Goal: Transaction & Acquisition: Purchase product/service

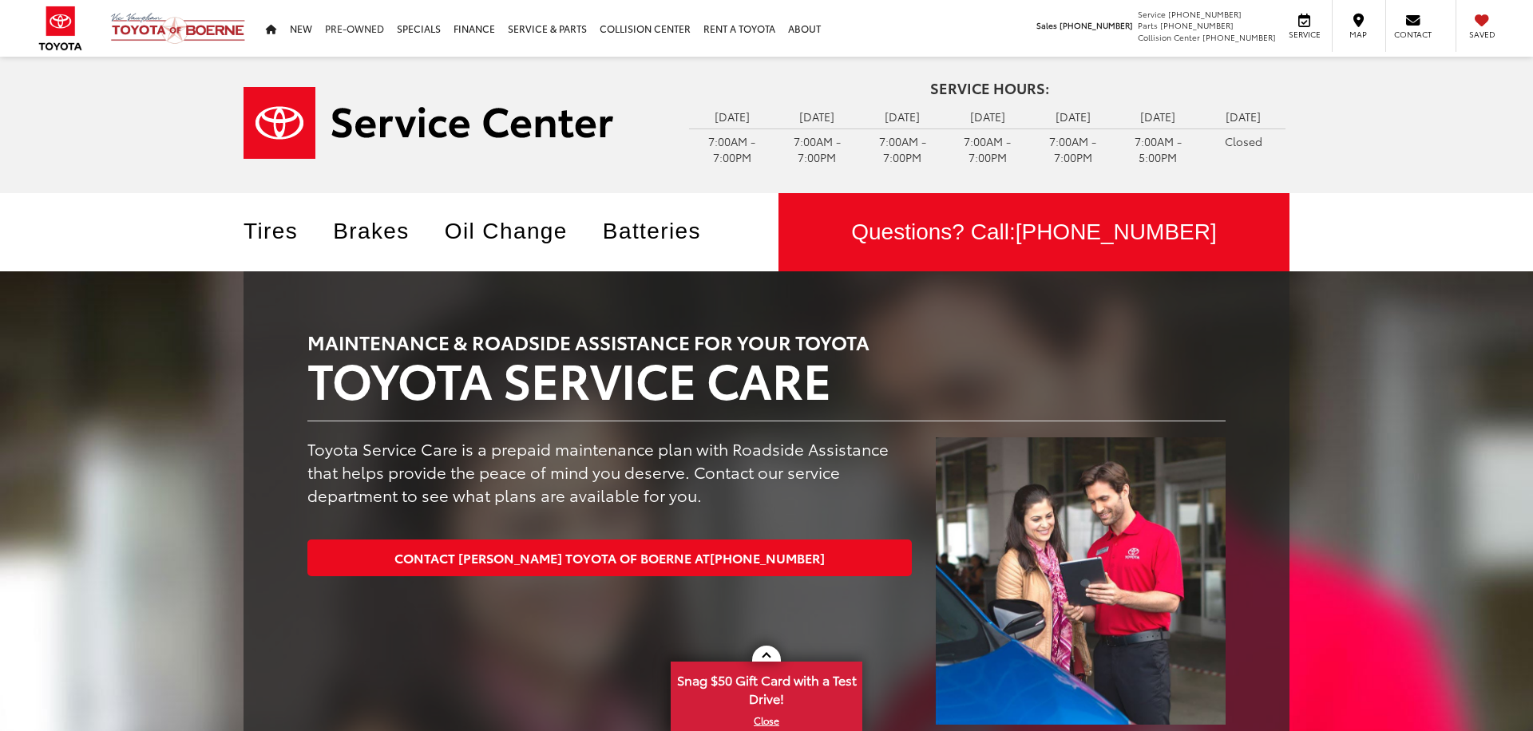
click at [358, 36] on link "Pre-Owned" at bounding box center [355, 28] width 72 height 57
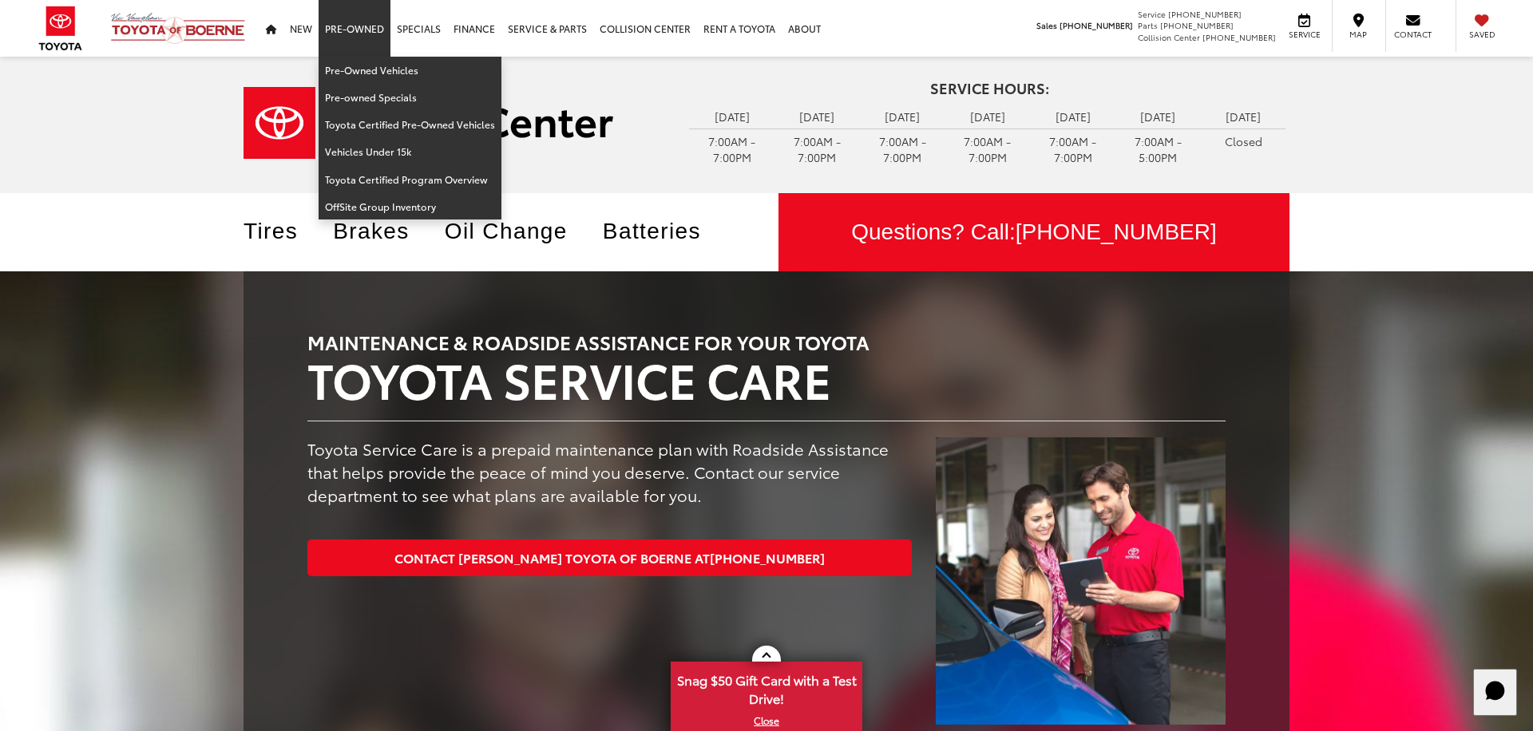
click at [373, 30] on link "Pre-Owned" at bounding box center [355, 28] width 72 height 57
click at [366, 72] on link "Pre-Owned Vehicles" at bounding box center [410, 70] width 183 height 27
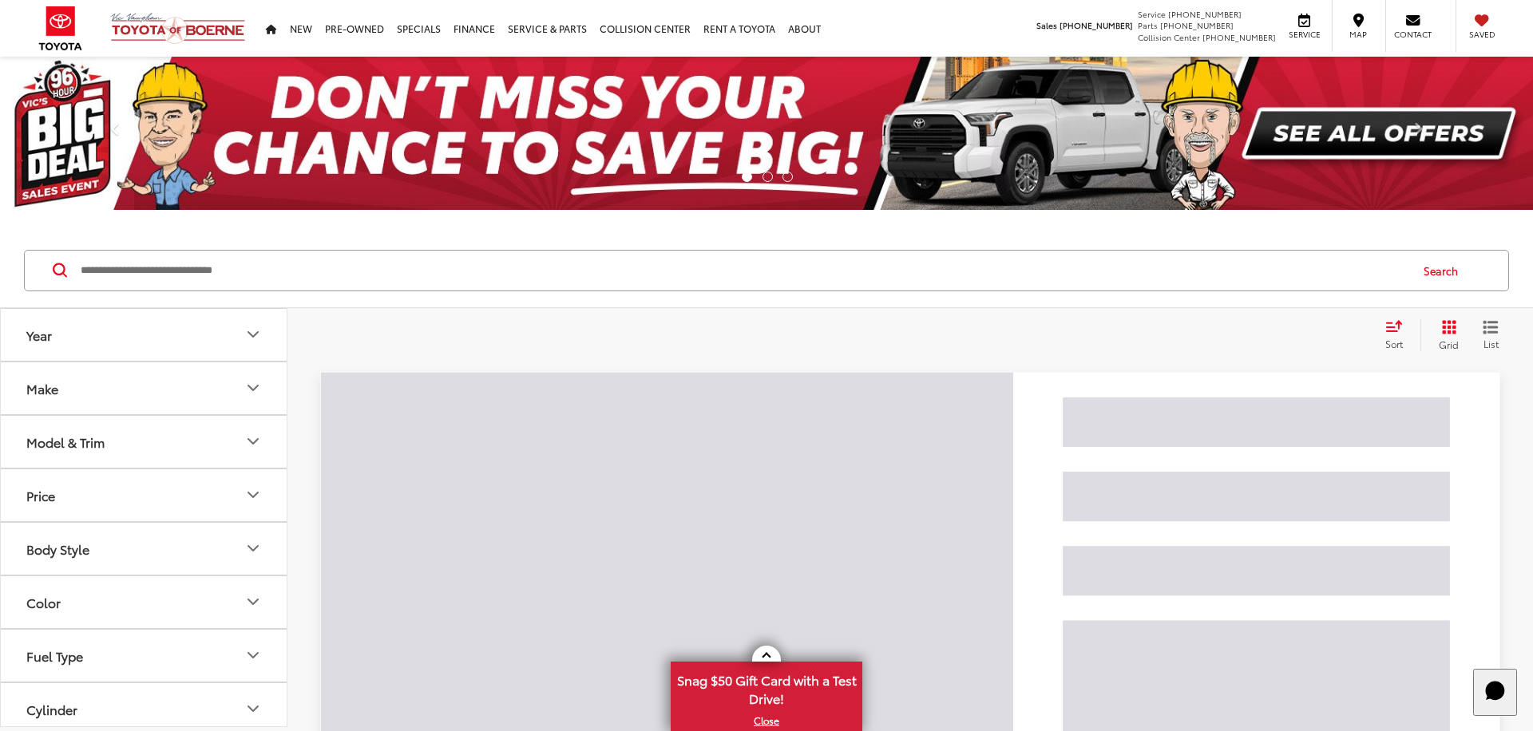
click at [573, 277] on input "Search by Make, Model, or Keyword" at bounding box center [743, 271] width 1329 height 38
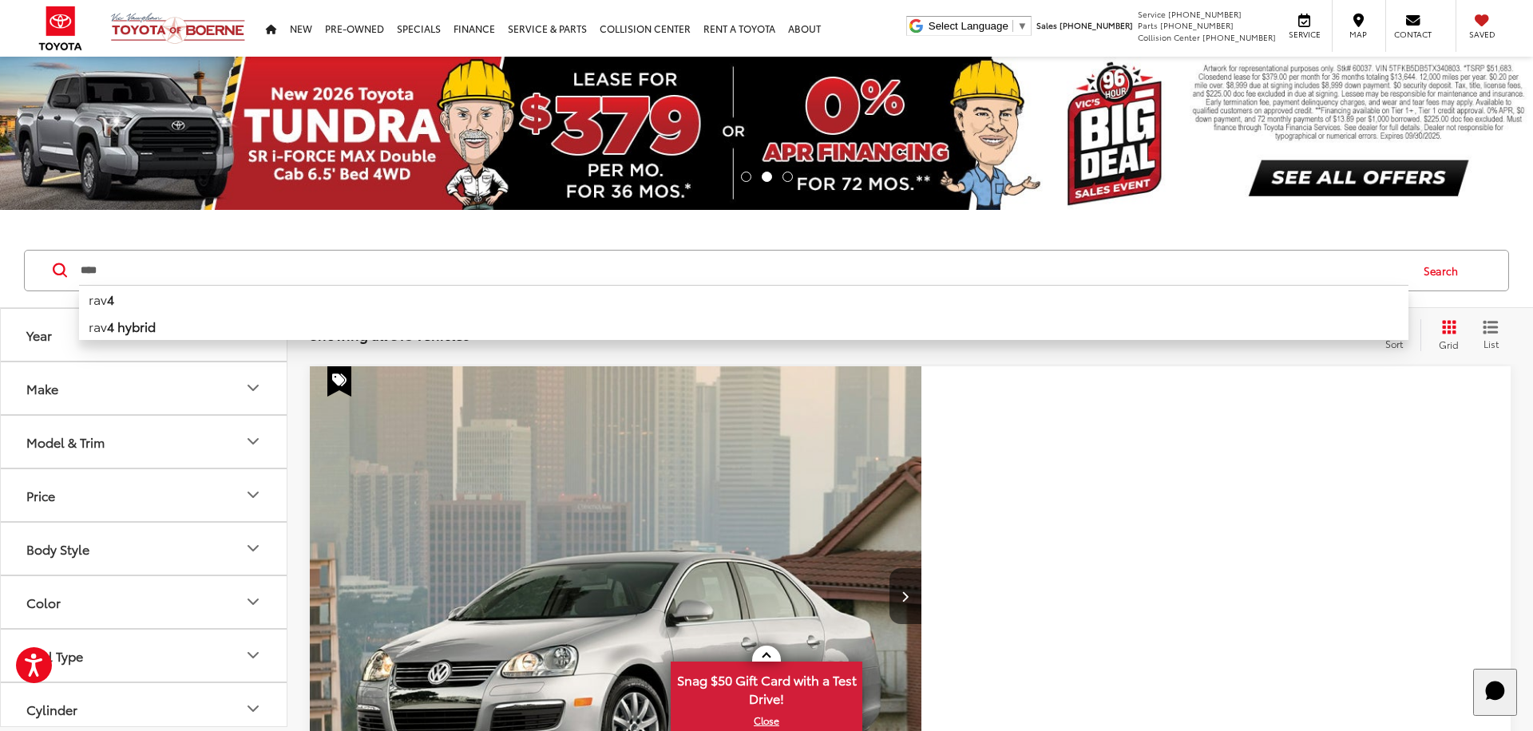
type input "****"
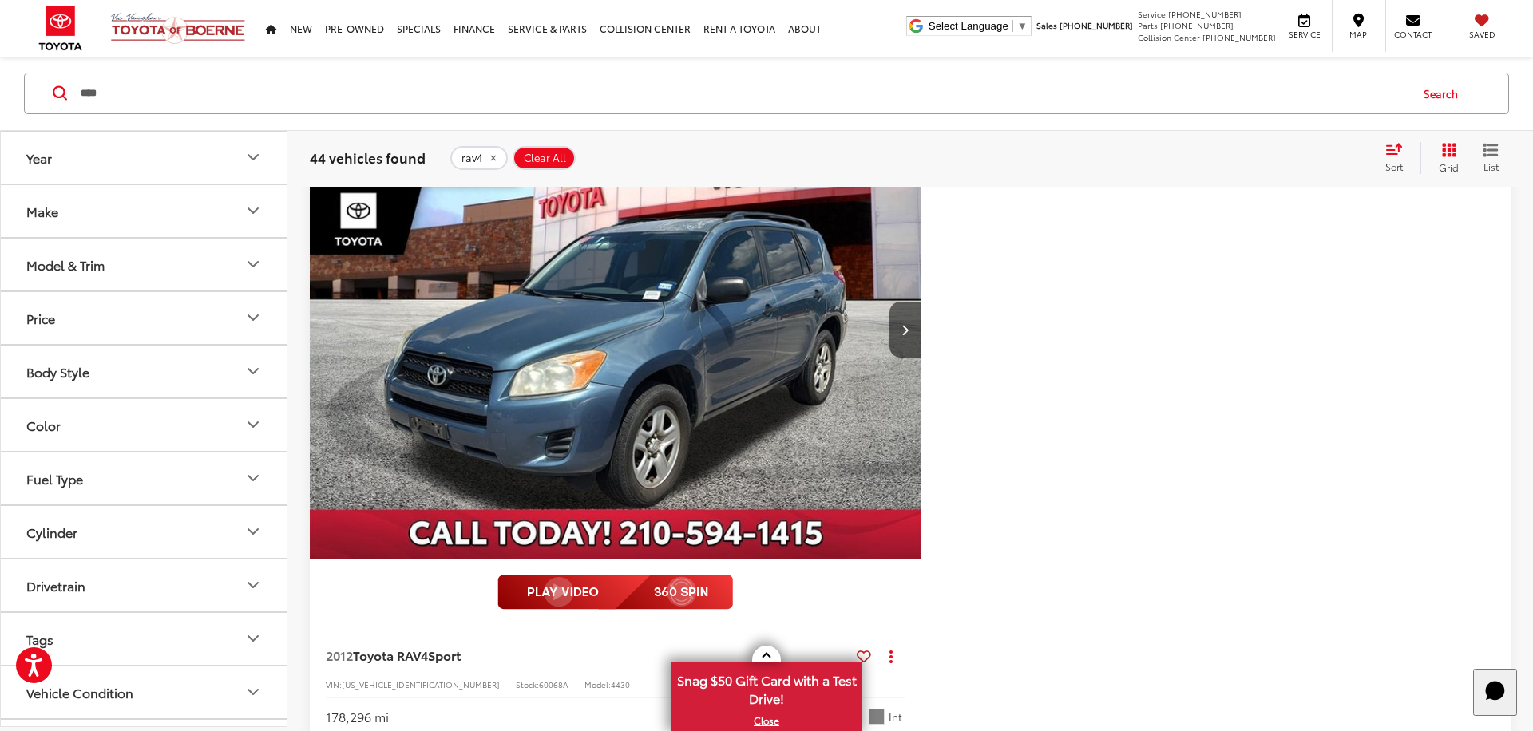
scroll to position [192, 0]
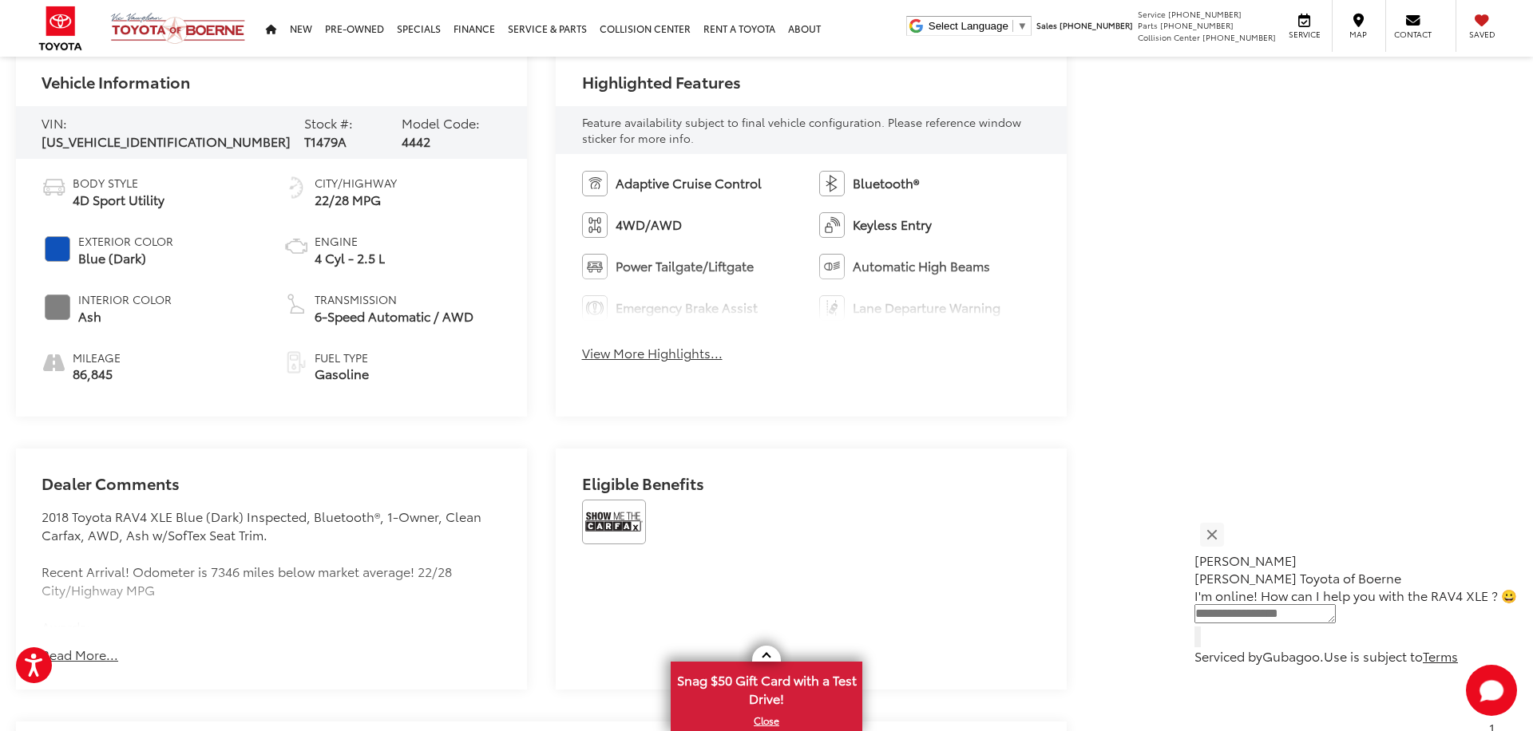
scroll to position [792, 0]
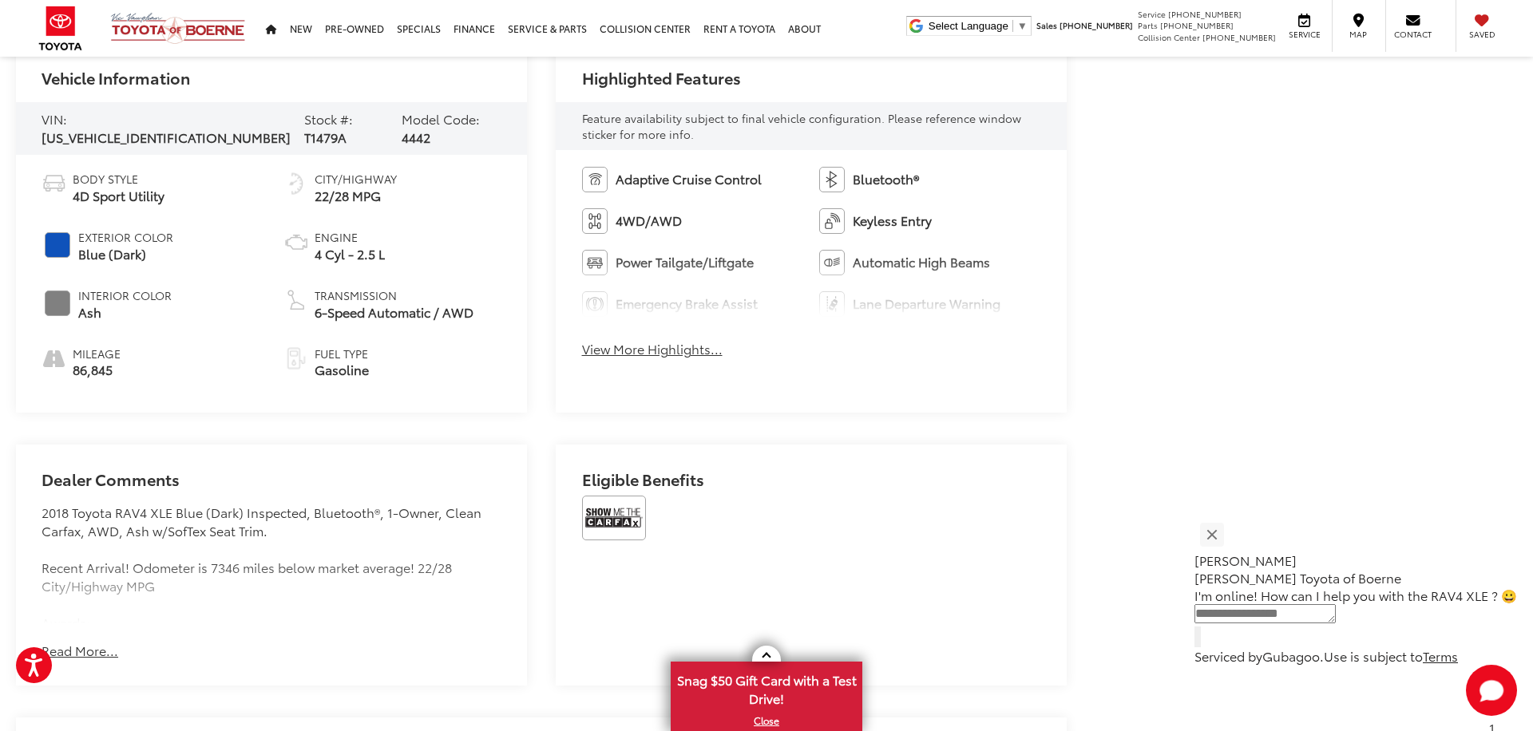
click at [103, 644] on button "Read More..." at bounding box center [80, 651] width 77 height 18
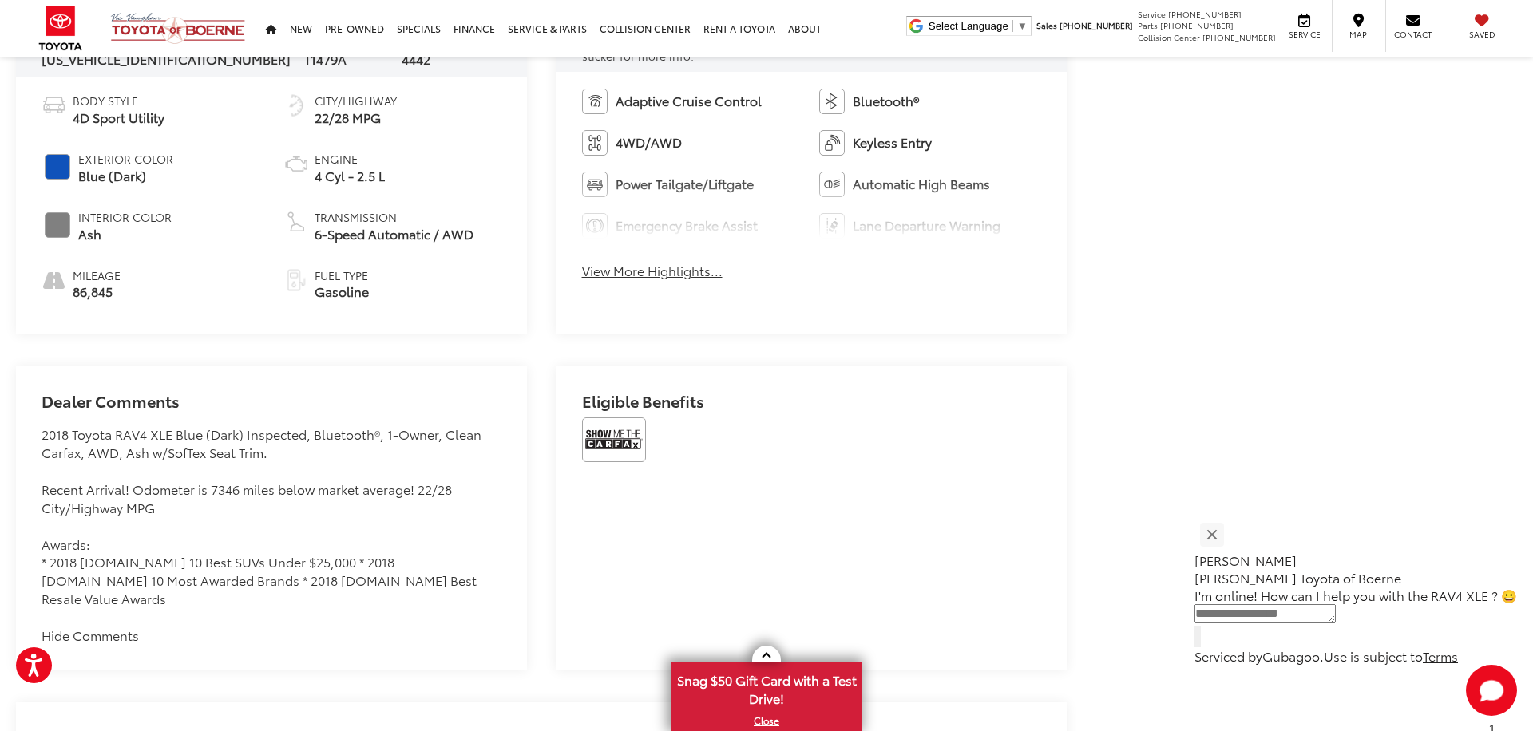
scroll to position [912, 0]
